Goal: Find specific fact: Find specific fact

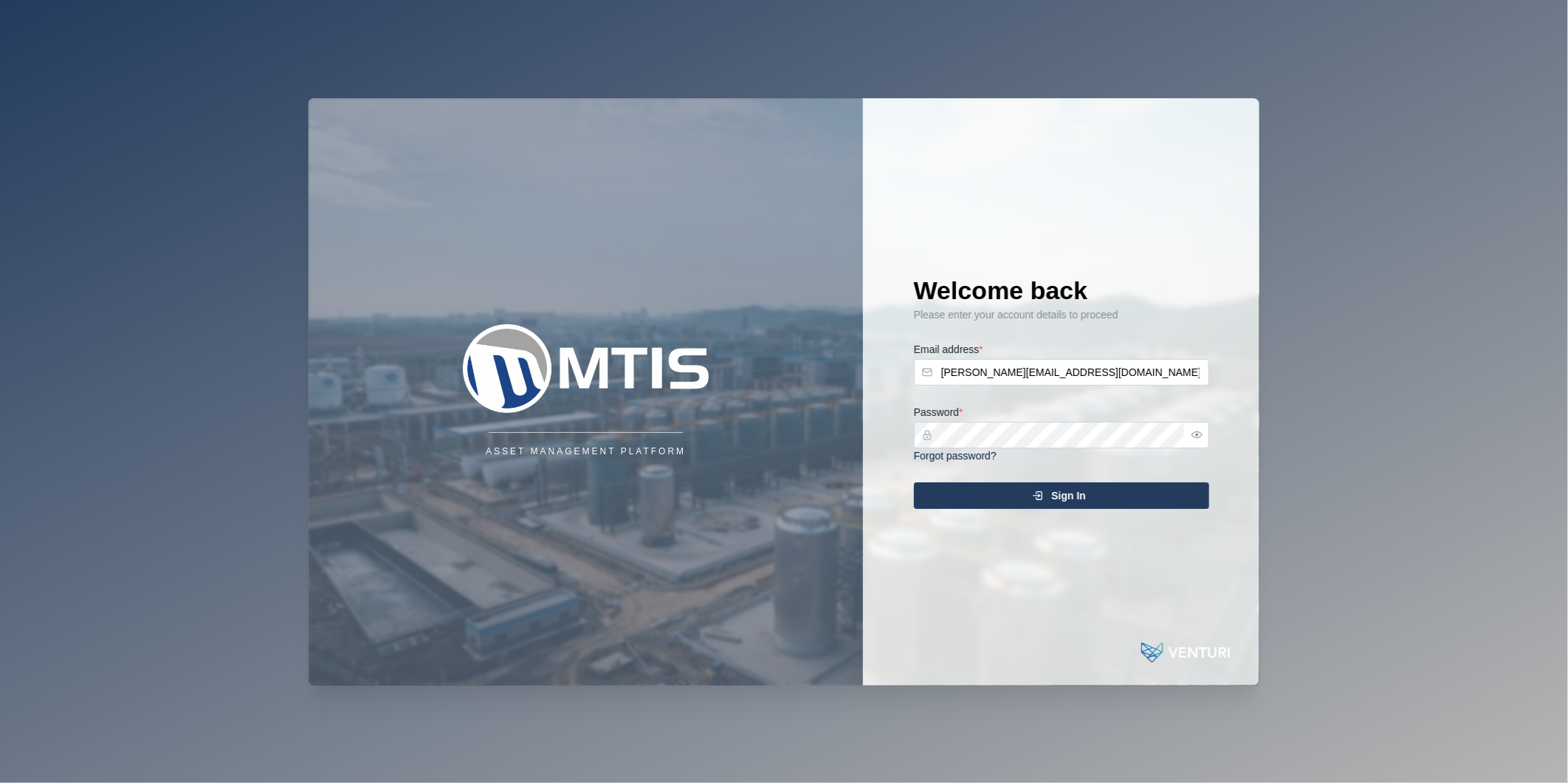
click at [1076, 484] on span "Sign In" at bounding box center [1069, 496] width 34 height 25
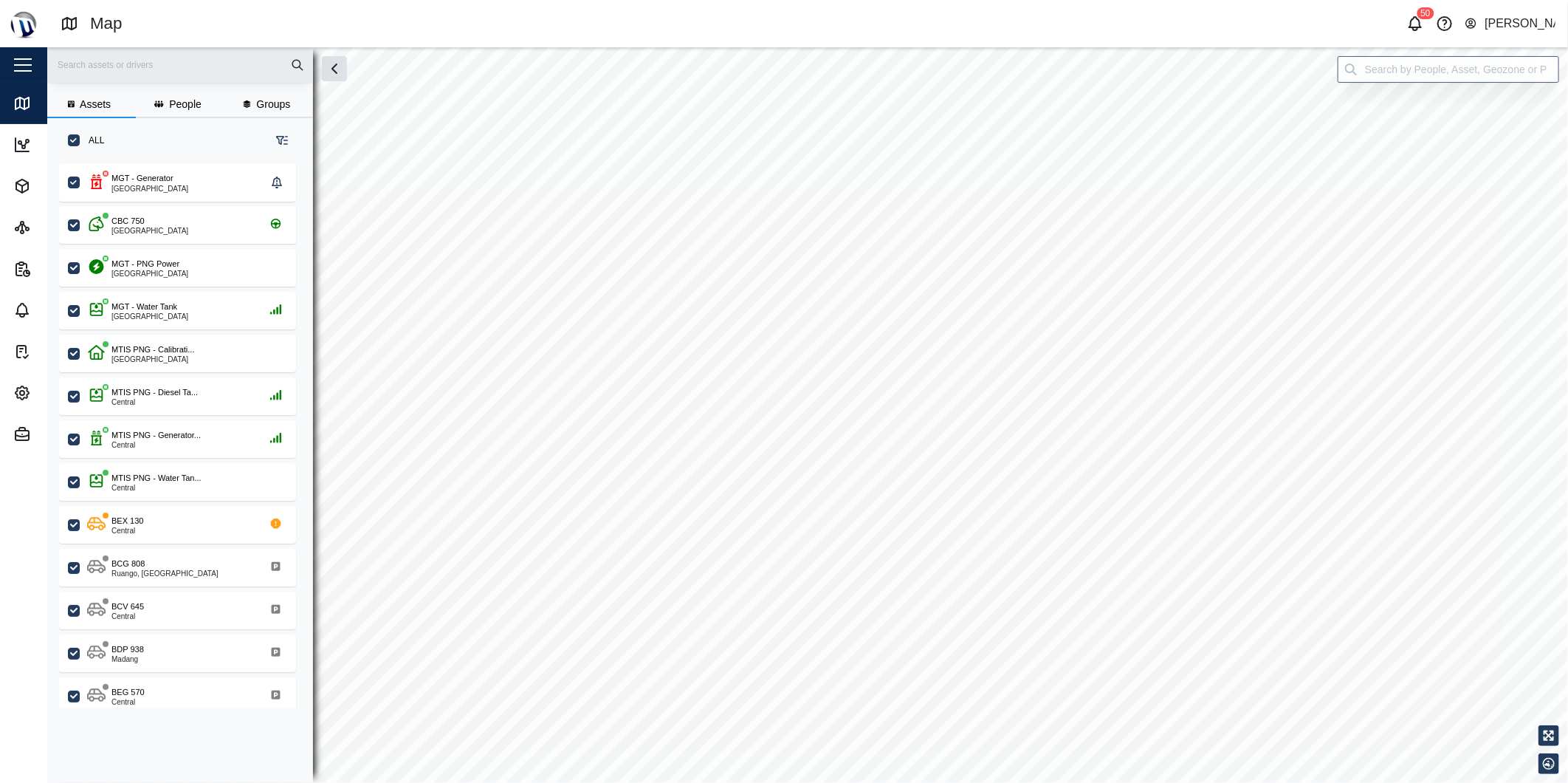
checkbox input "true"
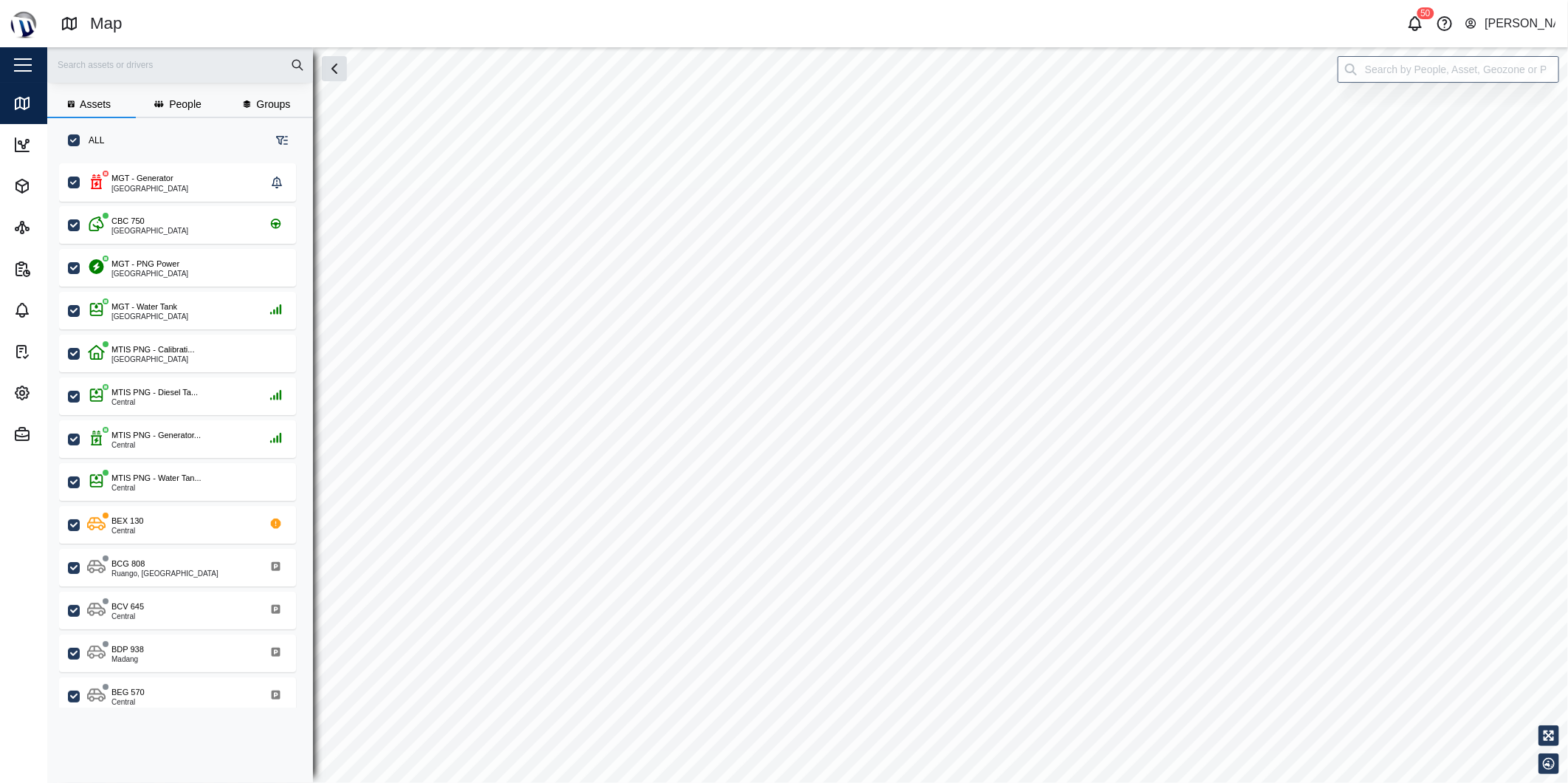
checkbox input "true"
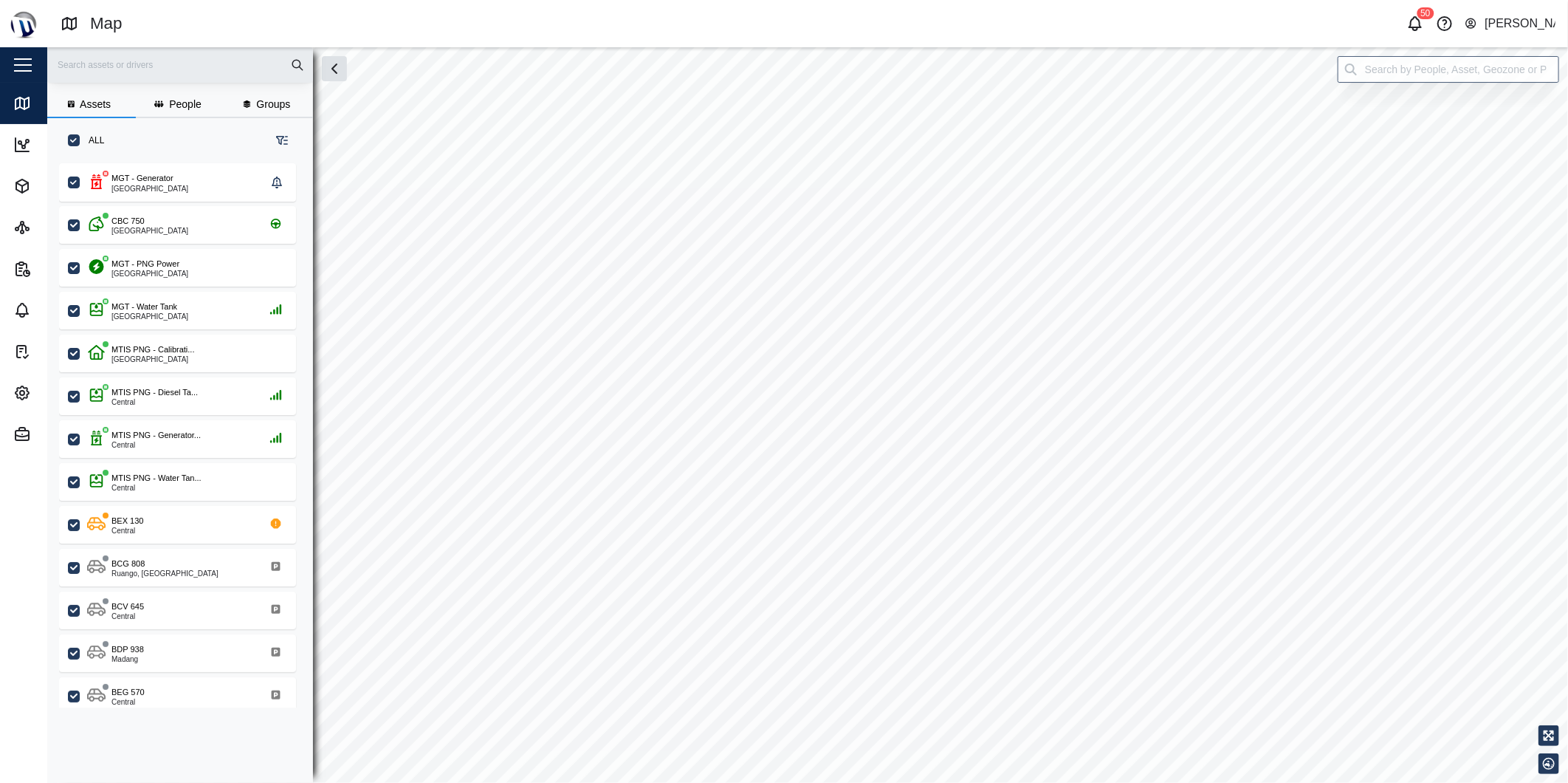
checkbox input "true"
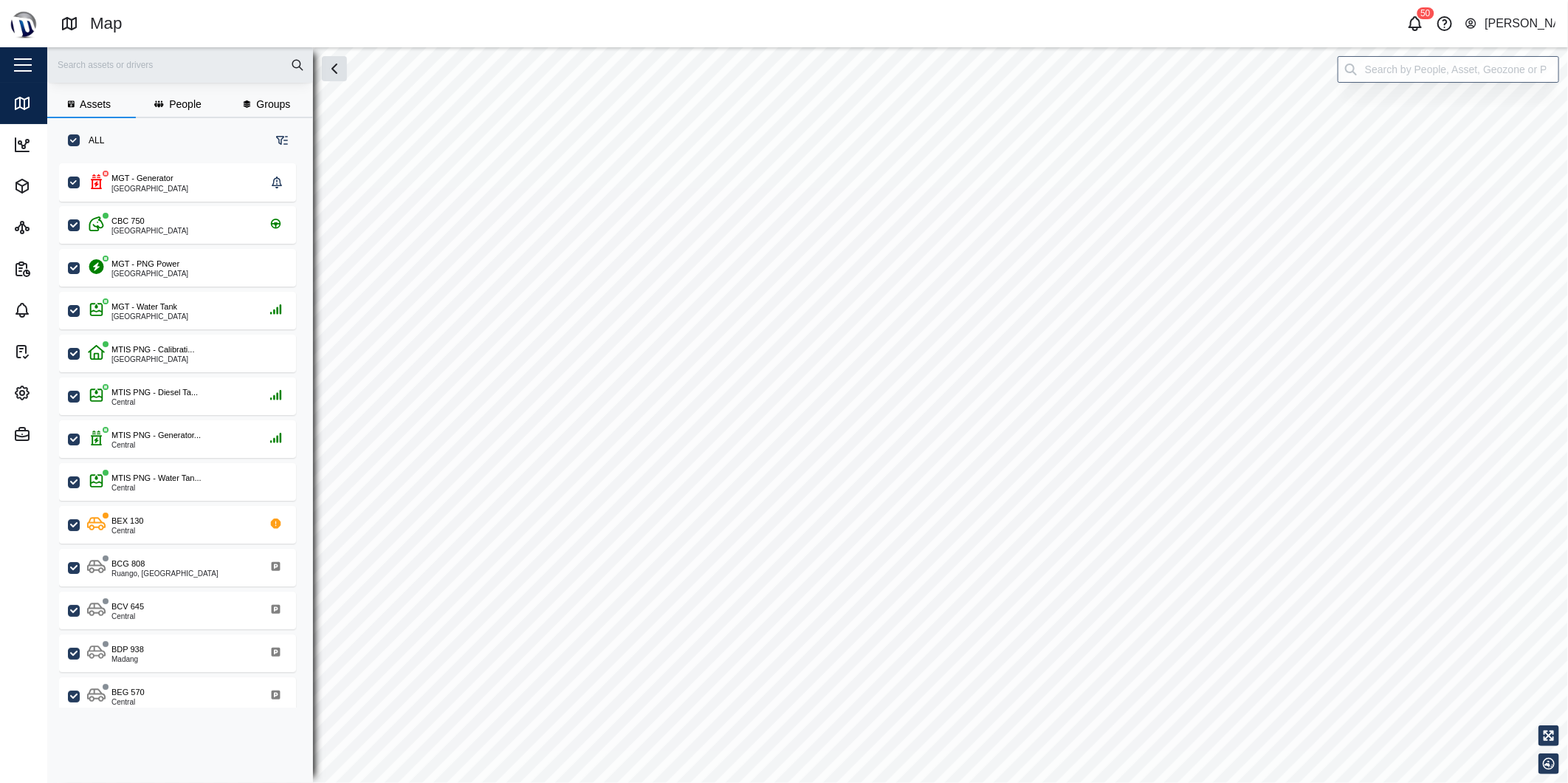
checkbox input "true"
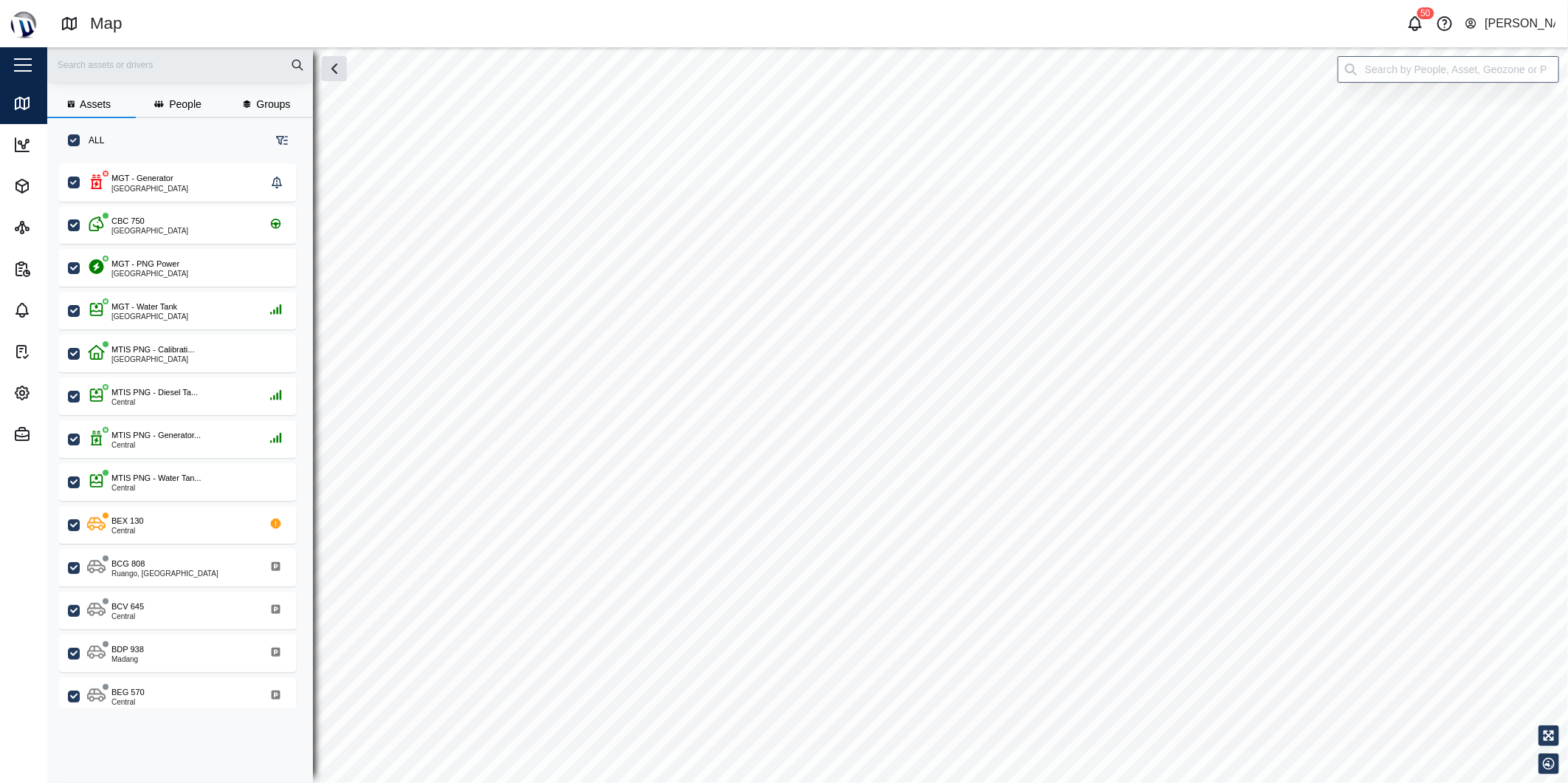
checkbox input "true"
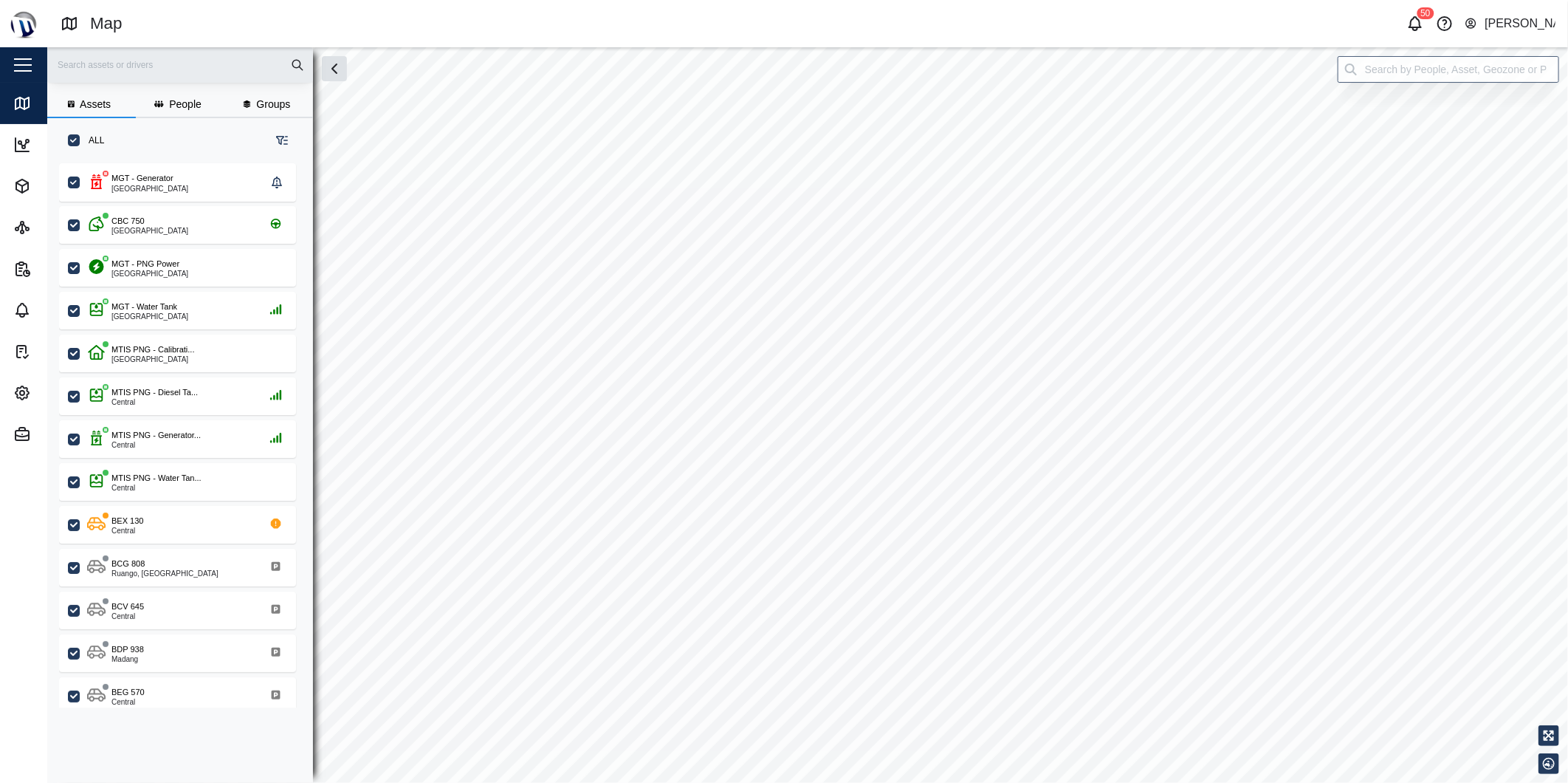
checkbox input "true"
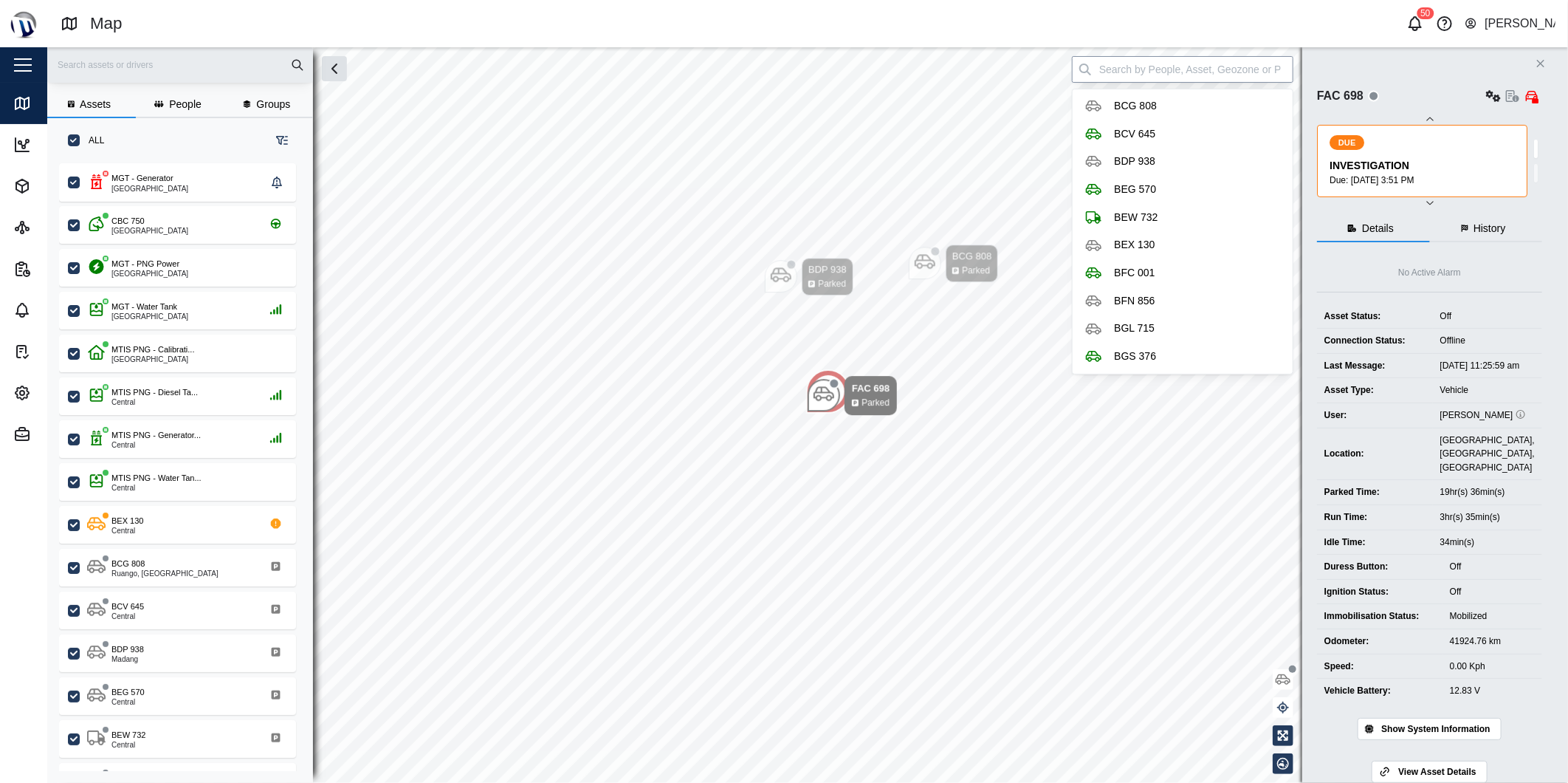
click at [1222, 67] on input "search" at bounding box center [1182, 70] width 221 height 26
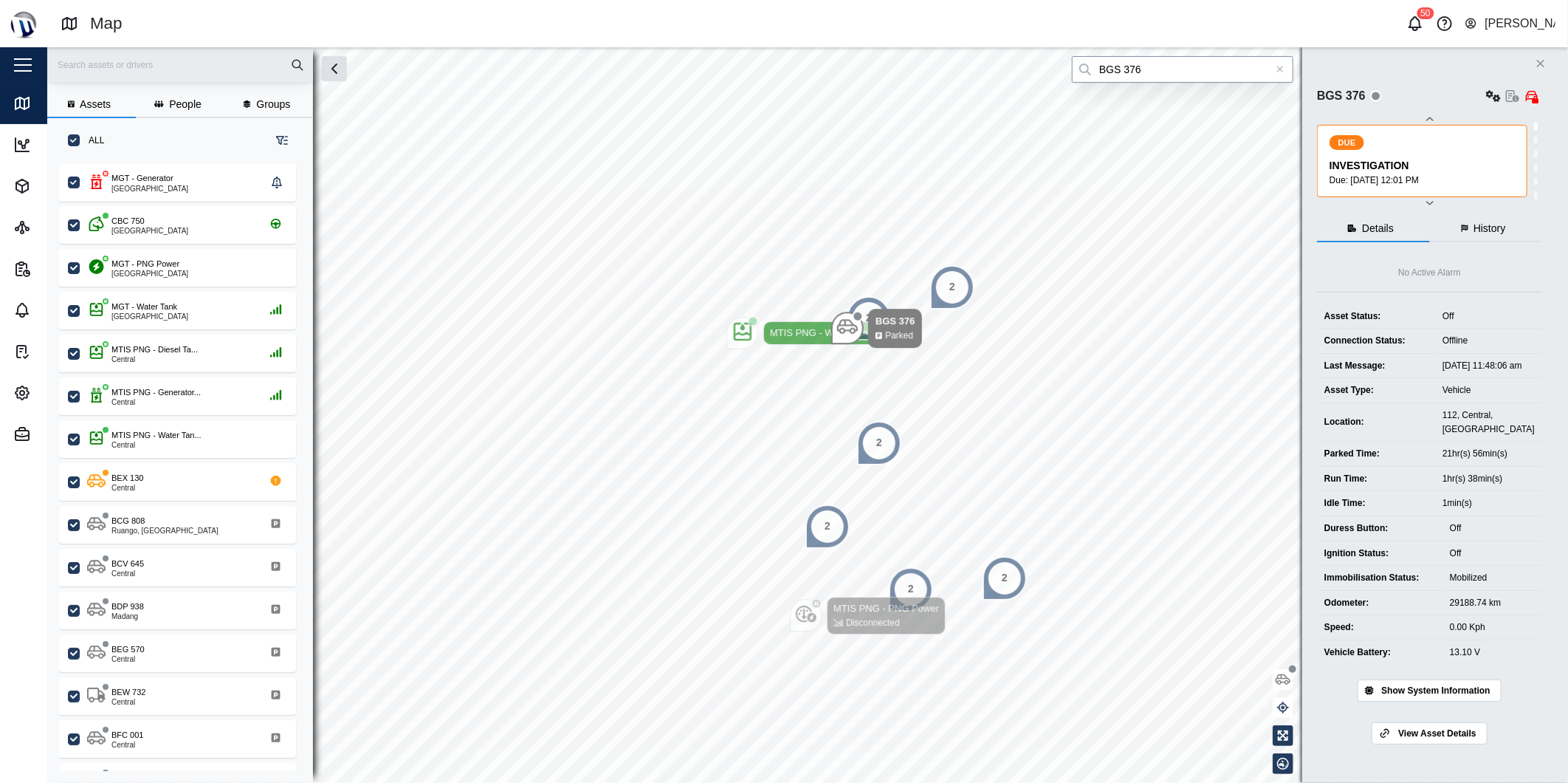
type input "BGS 376"
click at [1270, 70] on div at bounding box center [1280, 70] width 26 height 26
click at [1243, 72] on input "search" at bounding box center [1182, 70] width 221 height 26
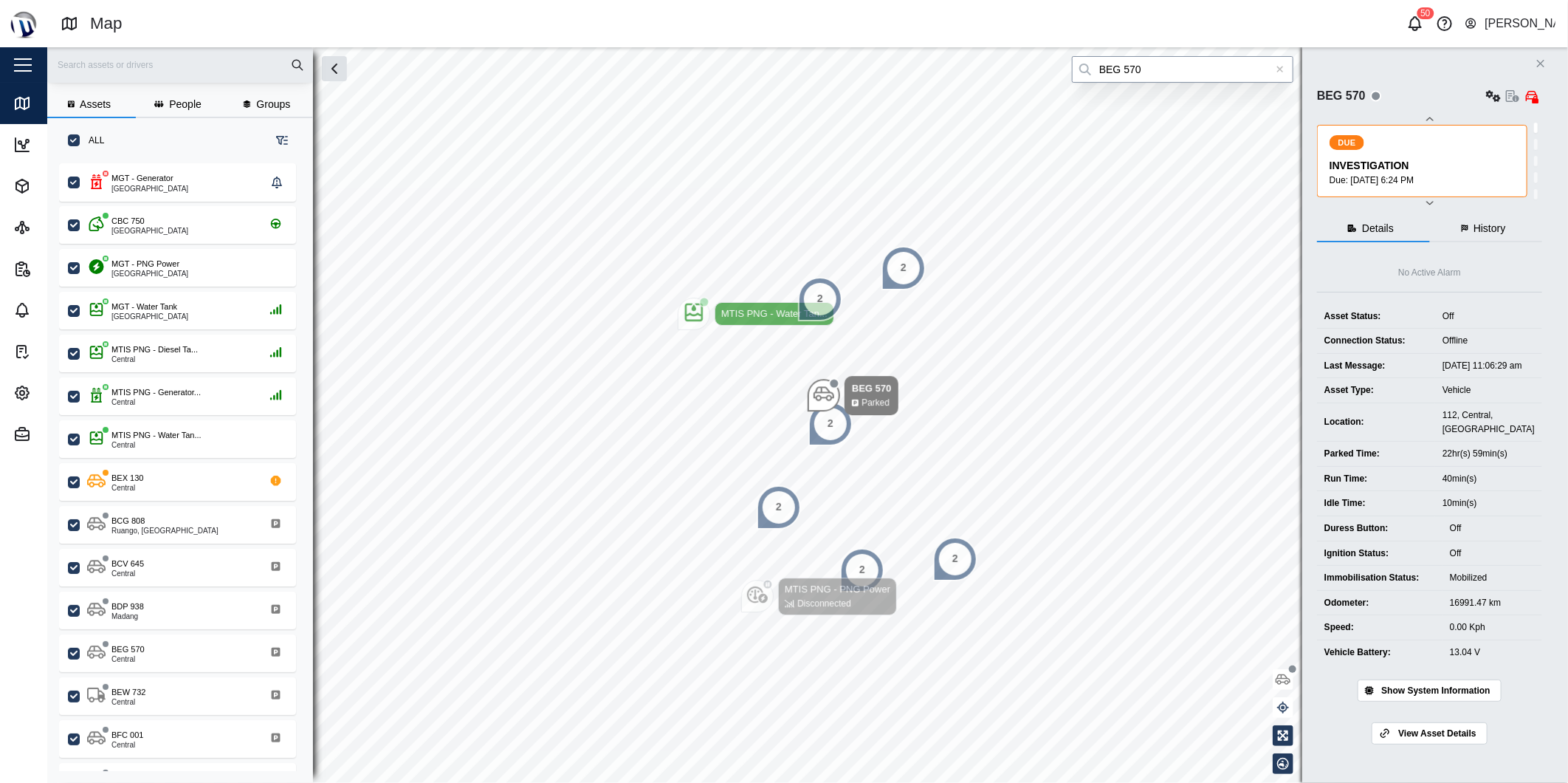
type input "BEG 570"
click at [1281, 72] on icon at bounding box center [1281, 69] width 8 height 11
drag, startPoint x: 1275, startPoint y: 70, endPoint x: 1265, endPoint y: 69, distance: 10.0
click at [1271, 70] on input "search" at bounding box center [1182, 70] width 221 height 26
click at [1257, 69] on input "search" at bounding box center [1182, 70] width 221 height 26
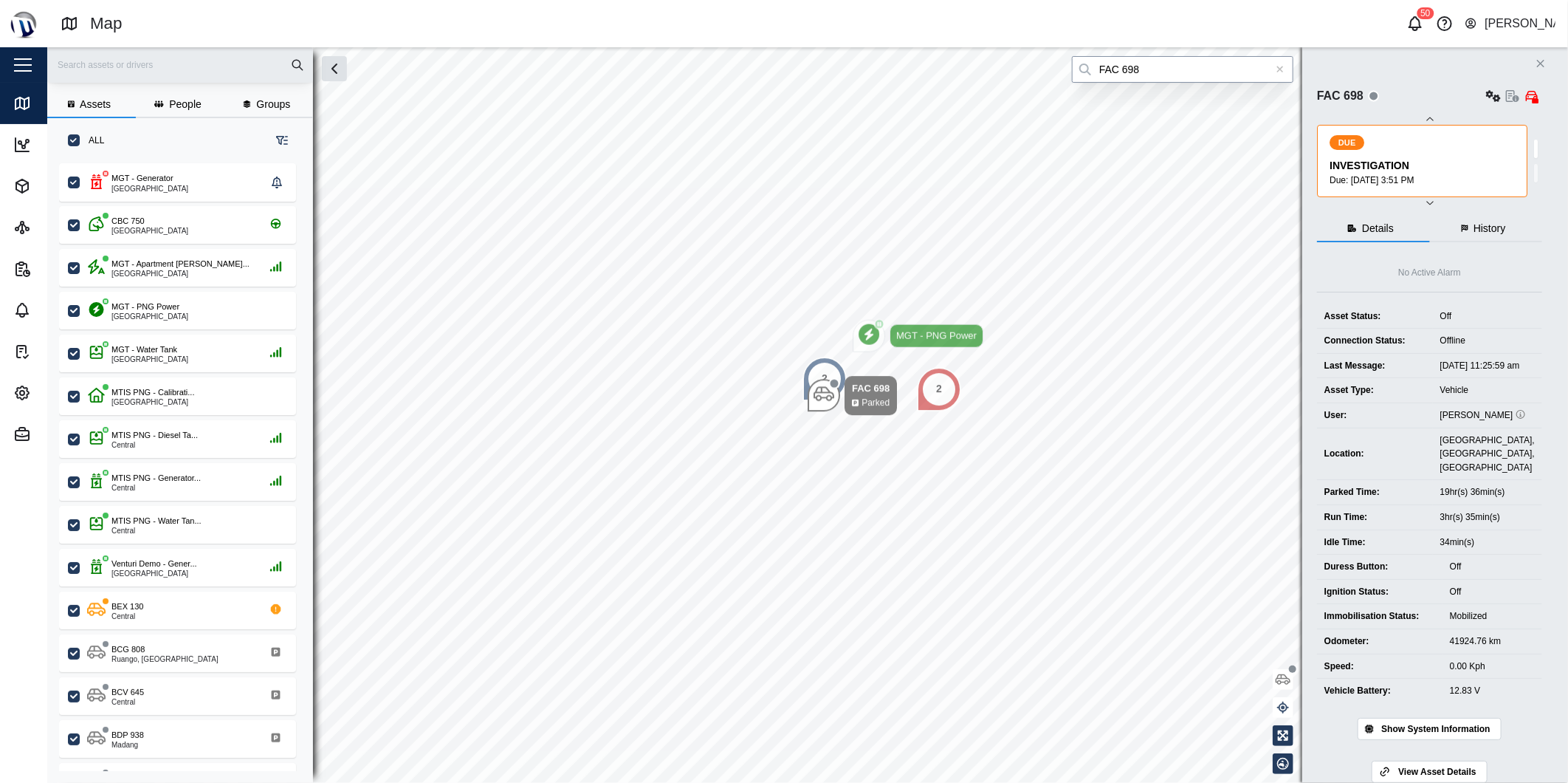
type input "FAC 698"
